Goal: Task Accomplishment & Management: Complete application form

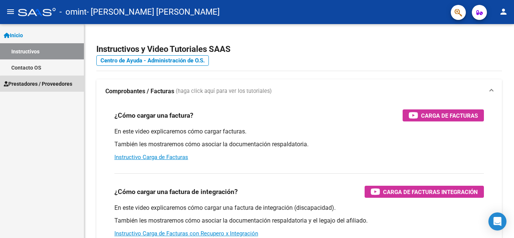
click at [54, 89] on link "Prestadores / Proveedores" at bounding box center [42, 84] width 84 height 16
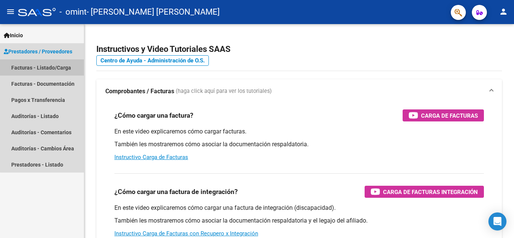
click at [58, 68] on link "Facturas - Listado/Carga" at bounding box center [42, 67] width 84 height 16
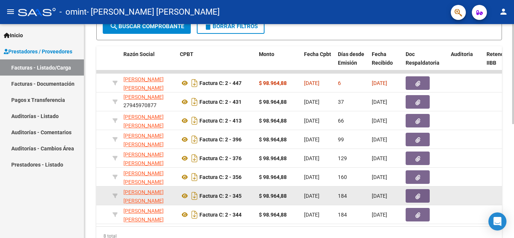
scroll to position [244, 0]
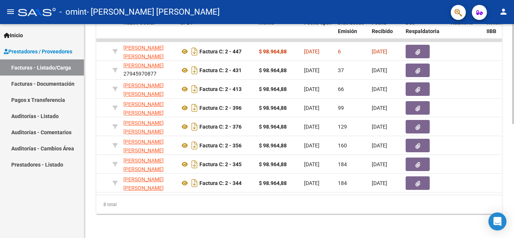
drag, startPoint x: 222, startPoint y: 188, endPoint x: 193, endPoint y: 192, distance: 28.5
click at [193, 192] on datatable-body "23274 Integración [PERSON_NAME] [PERSON_NAME] 27945970877 Factura C: 2 - 447 $ …" at bounding box center [298, 117] width 405 height 156
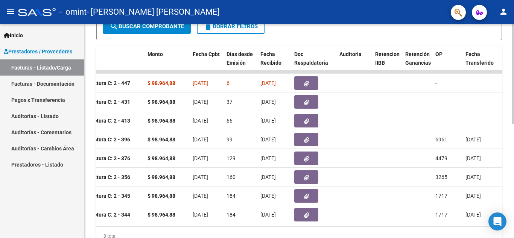
scroll to position [0, 292]
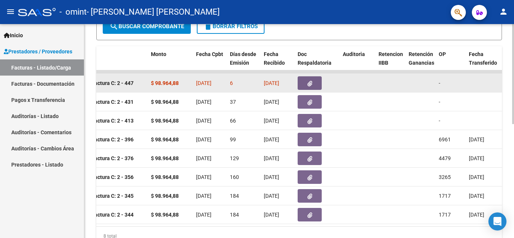
click at [241, 78] on datatable-body-cell "6" at bounding box center [244, 83] width 34 height 18
click at [236, 86] on div "6" at bounding box center [244, 83] width 28 height 9
click at [178, 83] on strong "$ 98.964,88" at bounding box center [165, 83] width 28 height 6
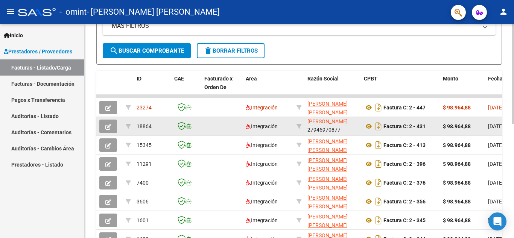
scroll to position [169, 0]
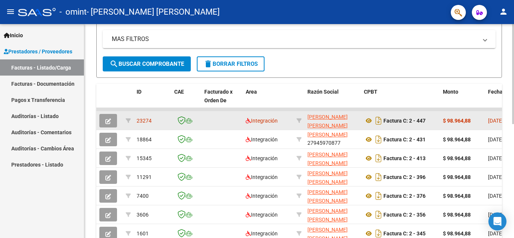
click at [110, 121] on icon "button" at bounding box center [108, 121] width 6 height 6
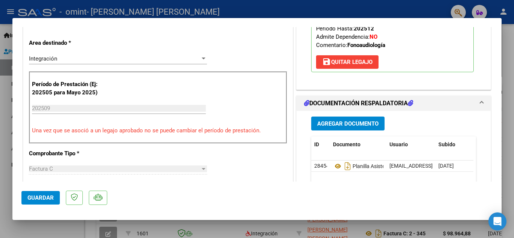
scroll to position [0, 0]
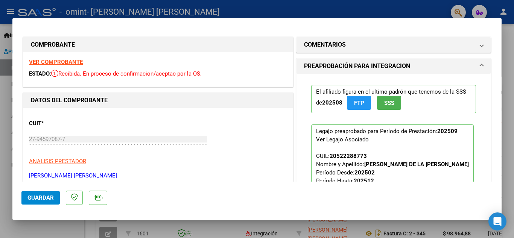
click at [511, 86] on div at bounding box center [257, 119] width 514 height 238
type input "$ 0,00"
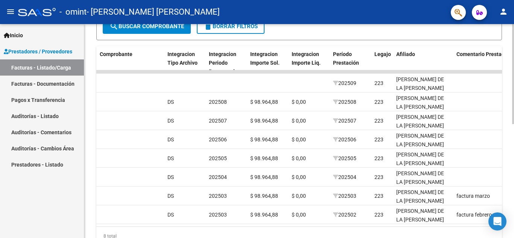
scroll to position [0, 779]
